Goal: Obtain resource: Download file/media

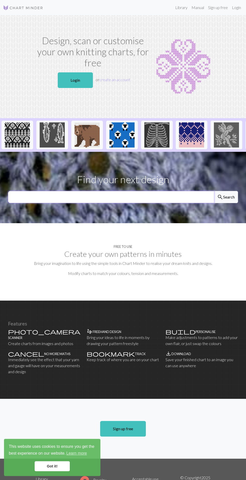
click at [167, 200] on input "text" at bounding box center [111, 197] width 206 height 12
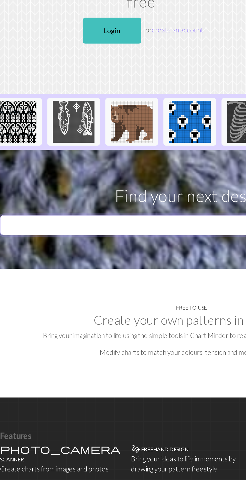
click at [107, 193] on input "text" at bounding box center [111, 197] width 206 height 12
click at [133, 196] on input "Christmas" at bounding box center [111, 197] width 206 height 12
type input "Christmas fairisle"
click at [214, 191] on button "search Search" at bounding box center [226, 197] width 24 height 12
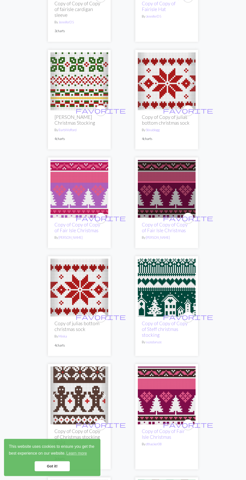
scroll to position [861, 0]
click at [63, 334] on link "Minka" at bounding box center [63, 336] width 9 height 4
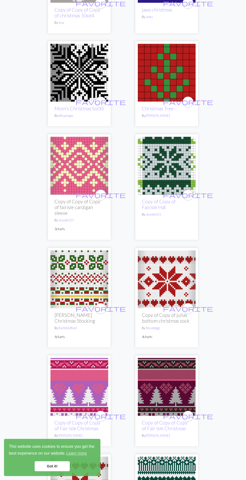
scroll to position [664, 0]
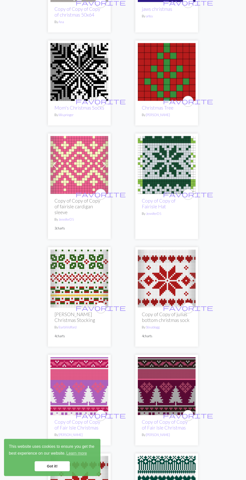
click at [162, 289] on img at bounding box center [167, 278] width 58 height 58
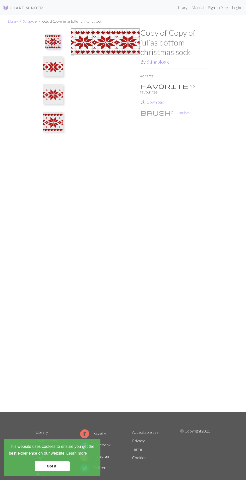
click at [53, 70] on img at bounding box center [53, 66] width 20 height 20
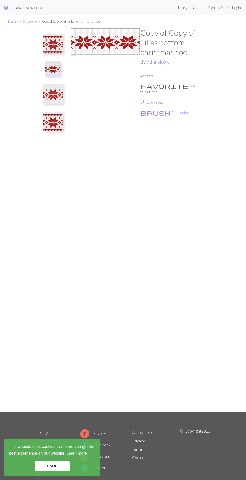
click at [54, 91] on img at bounding box center [53, 94] width 20 height 20
click at [53, 103] on img at bounding box center [52, 96] width 15 height 15
click at [59, 97] on img at bounding box center [52, 96] width 15 height 15
click at [56, 98] on img at bounding box center [52, 96] width 15 height 15
click at [57, 98] on img at bounding box center [52, 96] width 15 height 15
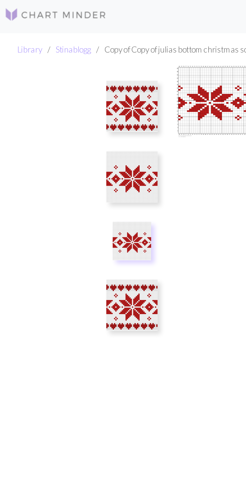
click at [52, 98] on img at bounding box center [52, 96] width 15 height 15
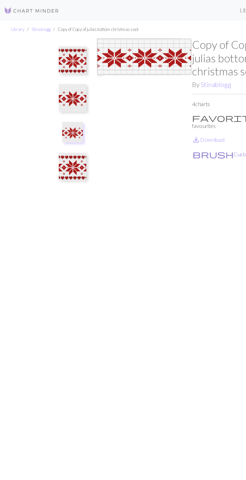
click at [152, 109] on button "brush Customise" at bounding box center [164, 112] width 49 height 7
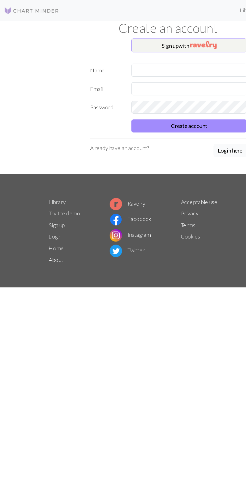
click at [168, 109] on button "Login here" at bounding box center [168, 110] width 24 height 10
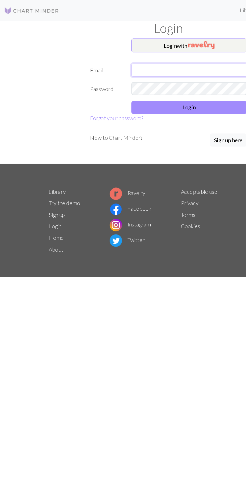
click at [161, 50] on input "text" at bounding box center [138, 51] width 84 height 10
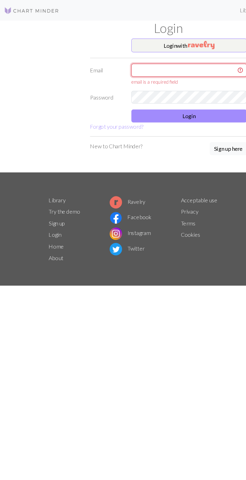
type input "[EMAIL_ADDRESS][DOMAIN_NAME]"
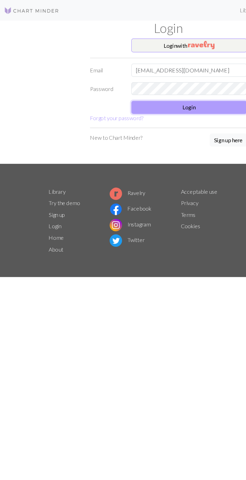
click at [158, 77] on button "Login" at bounding box center [138, 79] width 84 height 10
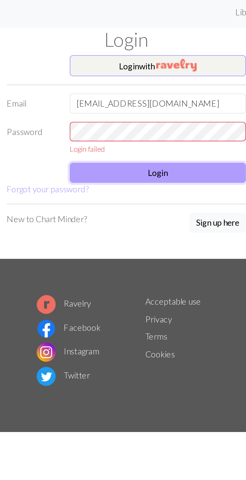
click at [170, 85] on form "Login with Email [EMAIL_ADDRESS][DOMAIN_NAME] Password Login failed Login Forgo…" at bounding box center [123, 61] width 114 height 67
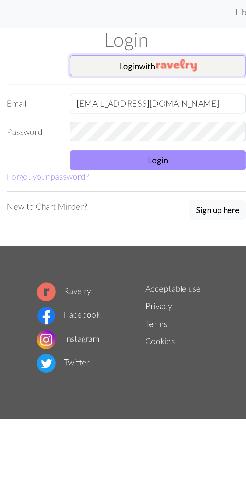
click at [164, 35] on button "Login with" at bounding box center [138, 33] width 84 height 10
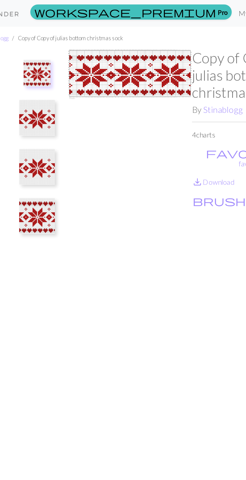
click at [124, 49] on img at bounding box center [105, 220] width 70 height 384
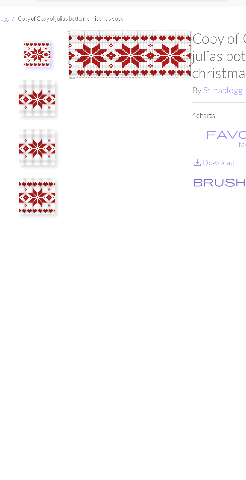
click at [159, 110] on button "brush Customise" at bounding box center [164, 113] width 49 height 7
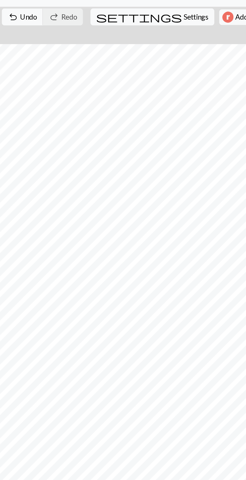
scroll to position [0, 14]
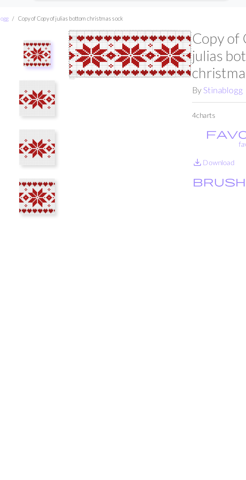
click at [58, 98] on img at bounding box center [53, 94] width 20 height 20
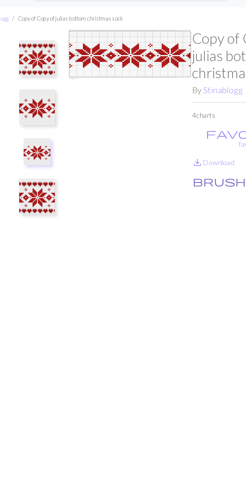
click at [161, 110] on button "brush Customise" at bounding box center [164, 113] width 49 height 7
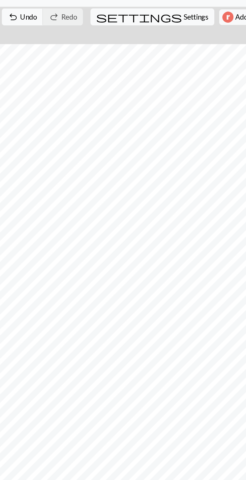
scroll to position [0, 30]
click at [42, 20] on span "undo" at bounding box center [39, 20] width 6 height 7
click at [53, 21] on span "Undo" at bounding box center [48, 20] width 10 height 5
click at [53, 19] on span "Undo" at bounding box center [48, 20] width 10 height 5
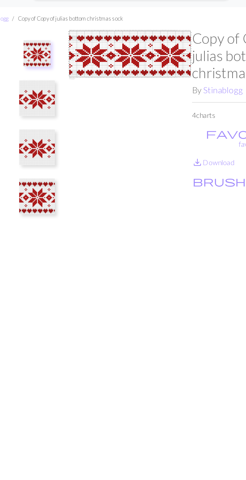
click at [57, 94] on img at bounding box center [53, 94] width 20 height 20
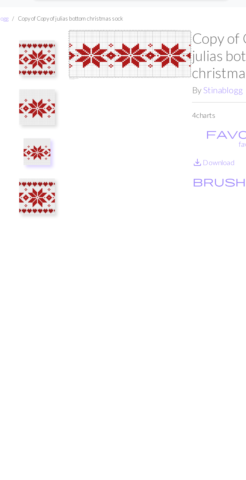
click at [62, 77] on img at bounding box center [53, 71] width 20 height 20
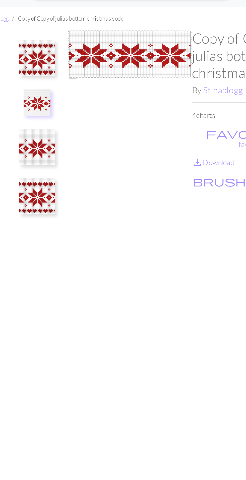
click at [60, 91] on img at bounding box center [53, 94] width 20 height 20
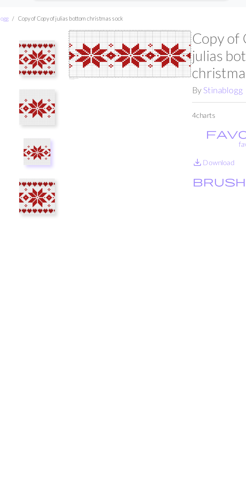
click at [54, 99] on img at bounding box center [52, 96] width 15 height 15
click at [156, 100] on link "save_alt Download" at bounding box center [152, 102] width 24 height 5
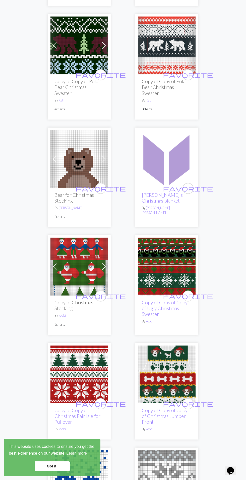
scroll to position [1894, 0]
